Goal: Information Seeking & Learning: Find specific fact

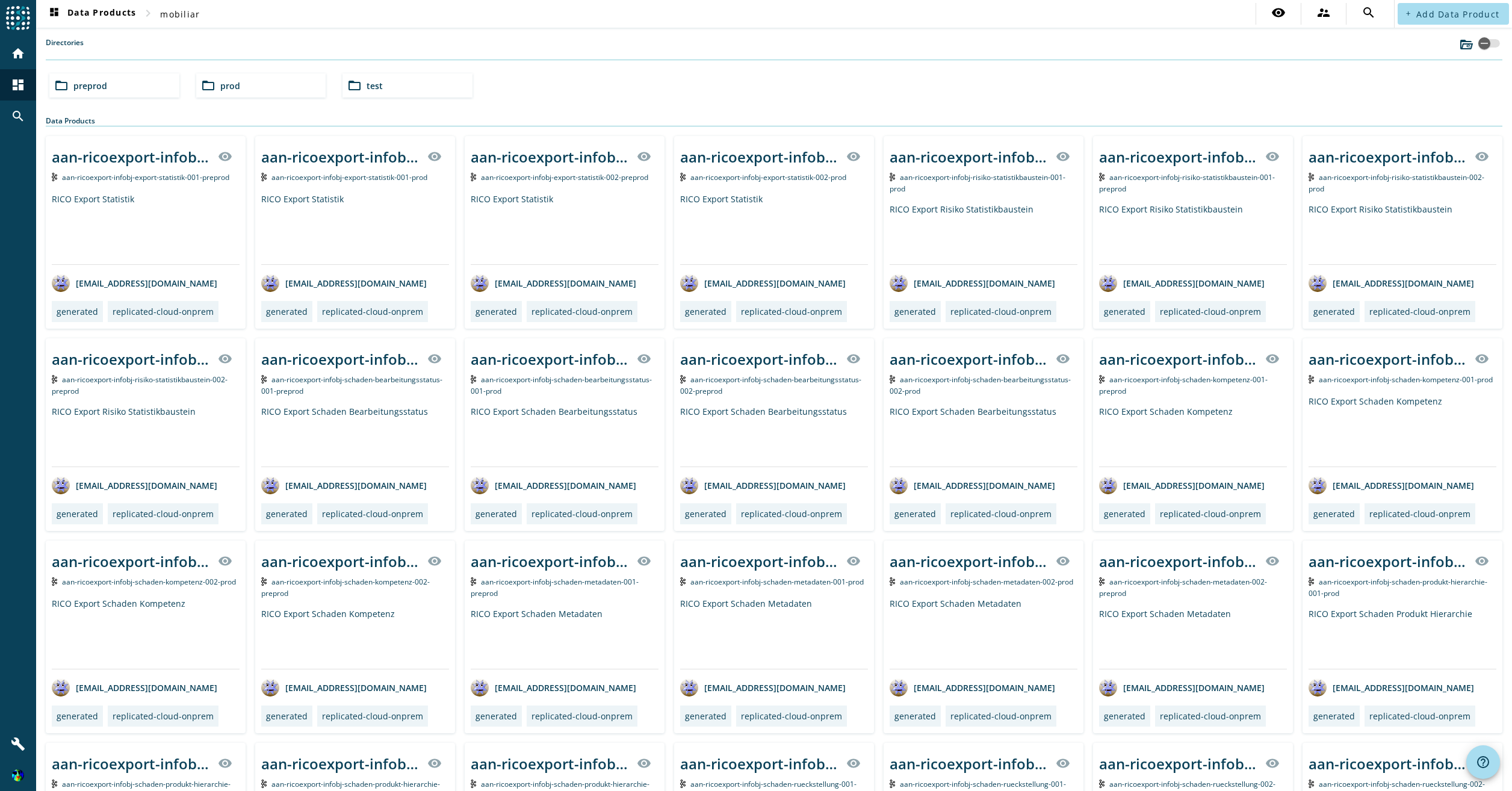
click at [256, 94] on div "folder_open prod" at bounding box center [261, 86] width 130 height 24
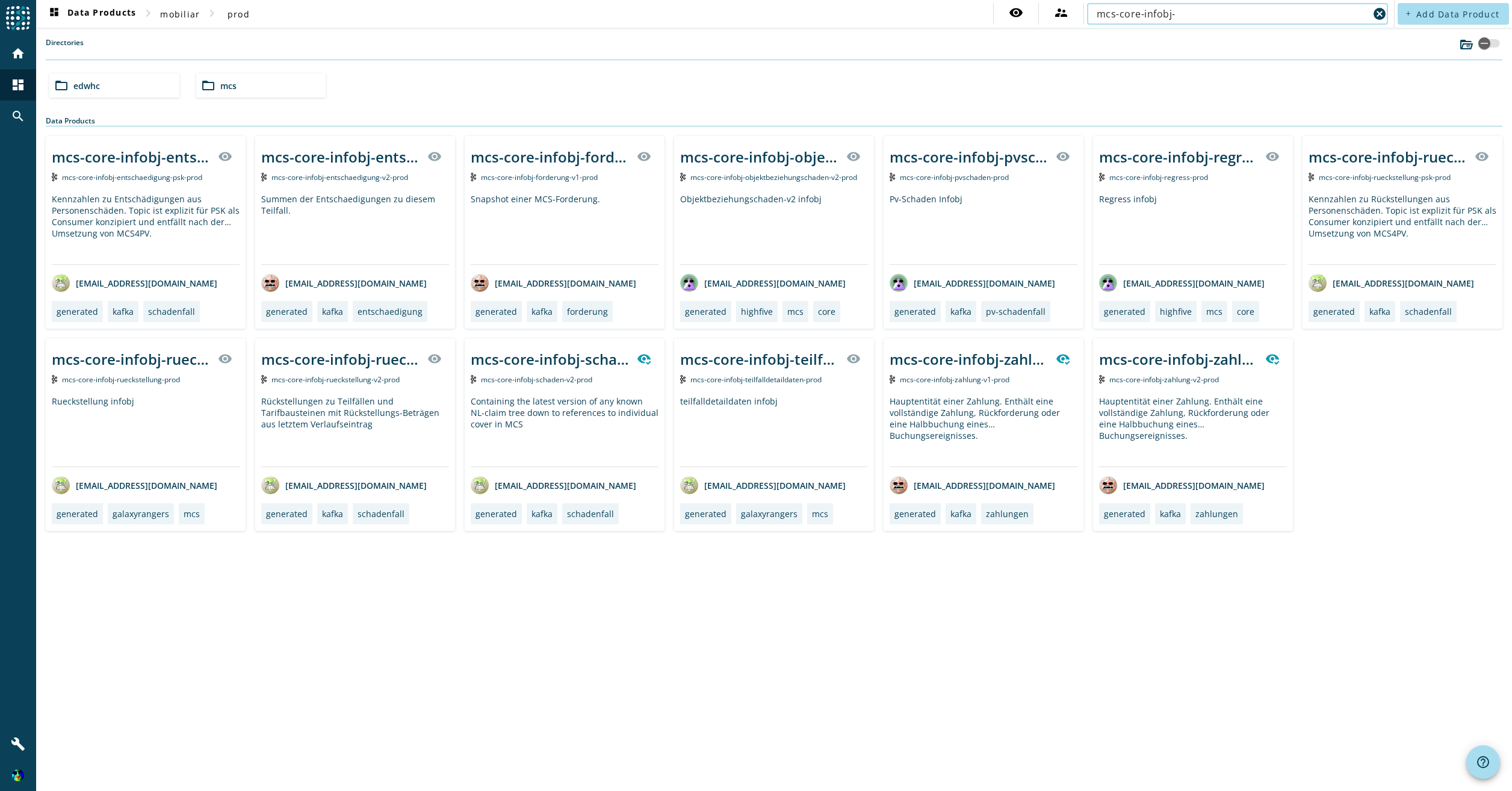
type input "mcs-core-infobj-"
click at [1423, 212] on div "Kennzahlen zu Rückstellungen aus Personenschäden. Topic ist explizit für PSK al…" at bounding box center [1402, 229] width 188 height 71
